Goal: Find contact information: Obtain details needed to contact an individual or organization

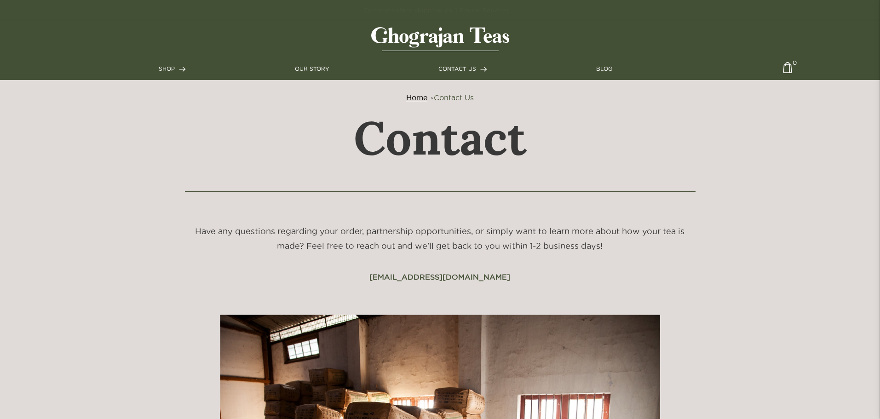
click at [400, 38] on img at bounding box center [440, 39] width 138 height 24
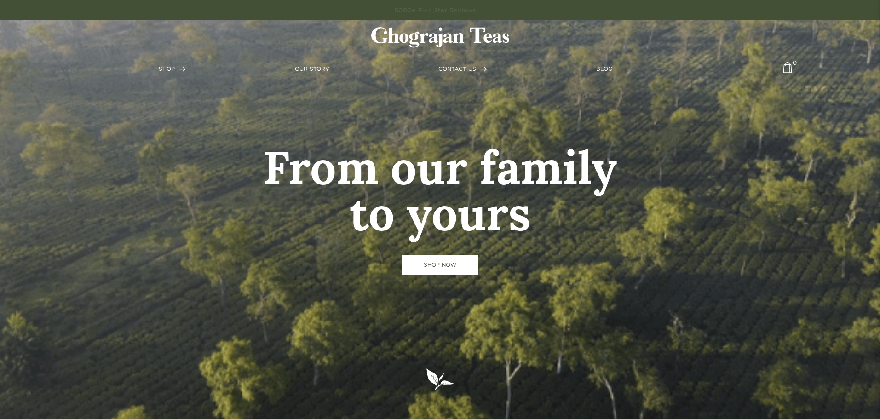
drag, startPoint x: 336, startPoint y: 1, endPoint x: 206, endPoint y: 26, distance: 132.5
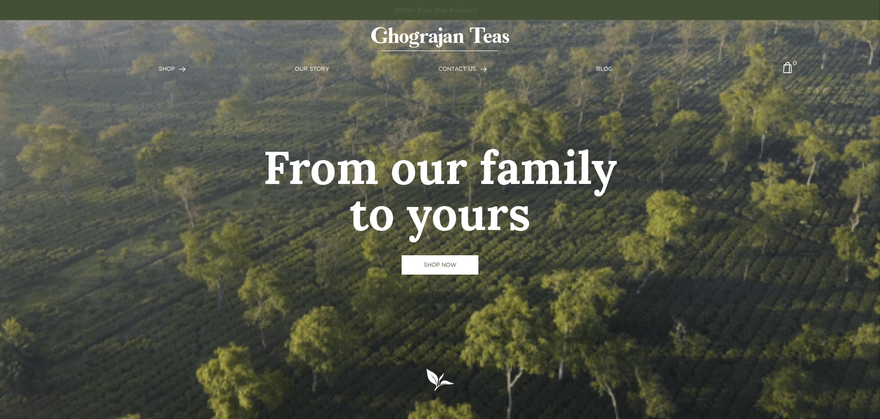
click at [206, 29] on link at bounding box center [440, 39] width 866 height 38
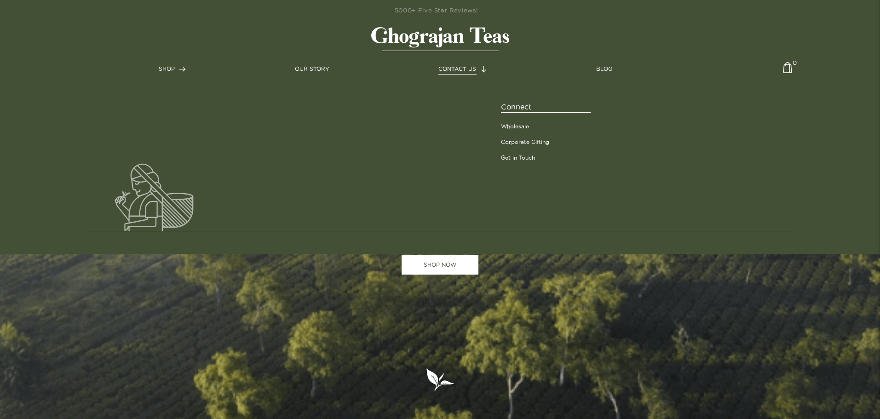
click at [465, 67] on span "CONTACT US" at bounding box center [457, 69] width 38 height 6
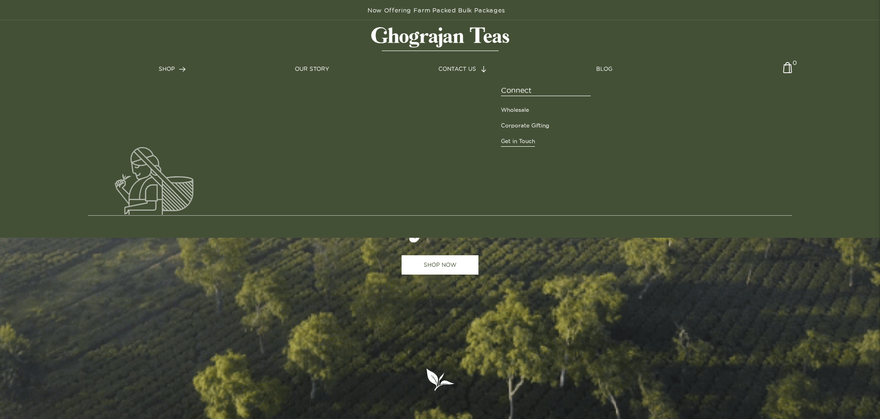
click at [522, 145] on link "Get in Touch" at bounding box center [518, 141] width 34 height 8
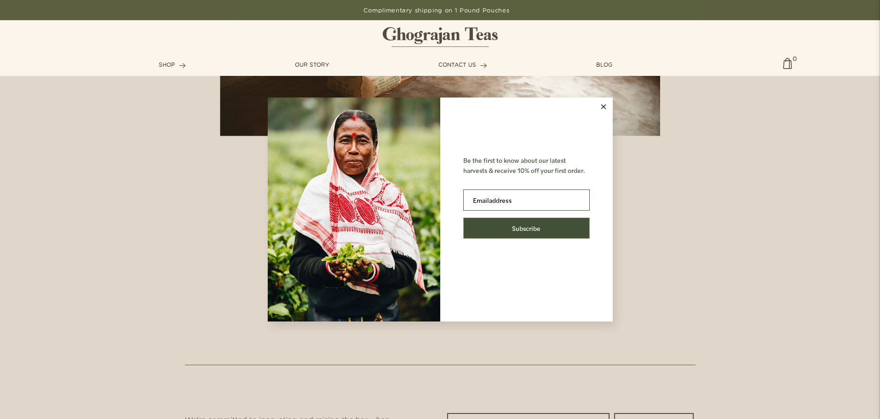
scroll to position [598, 0]
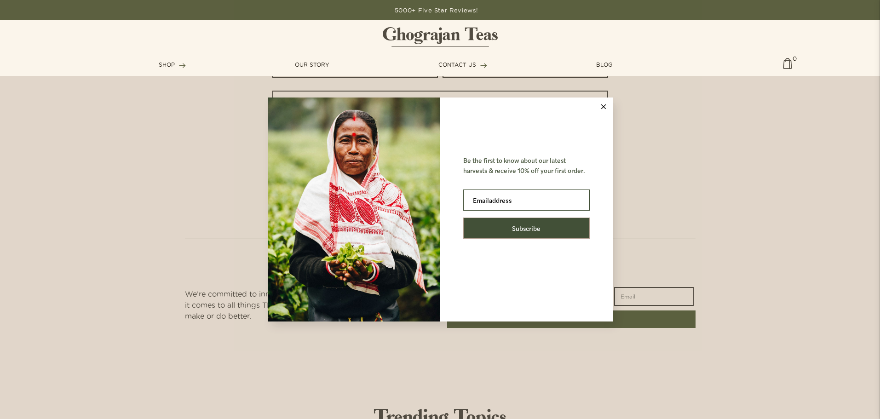
click at [605, 106] on icon at bounding box center [603, 106] width 5 height 5
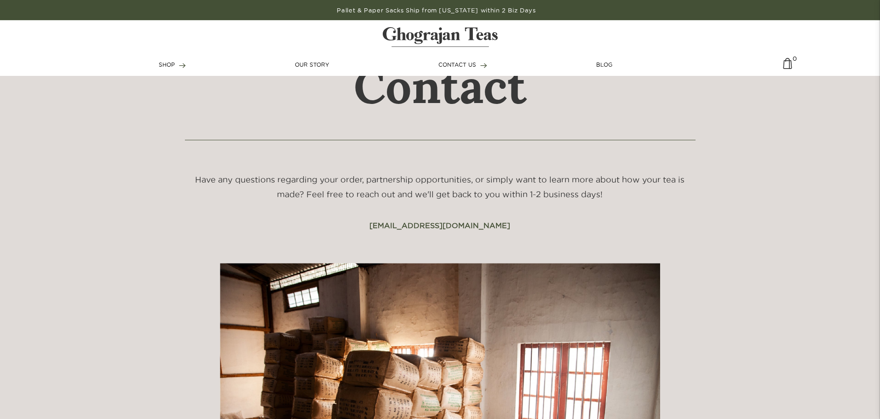
scroll to position [138, 0]
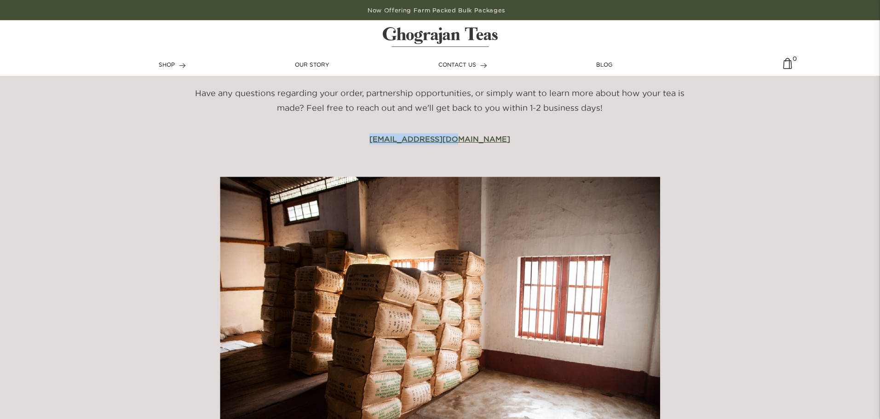
drag, startPoint x: 483, startPoint y: 140, endPoint x: 402, endPoint y: 138, distance: 81.0
click at [402, 138] on div "Have any questions regarding your order, partnership opportunities, or simply w…" at bounding box center [440, 115] width 528 height 58
copy link "info@ghograjan.com"
